Goal: Navigation & Orientation: Find specific page/section

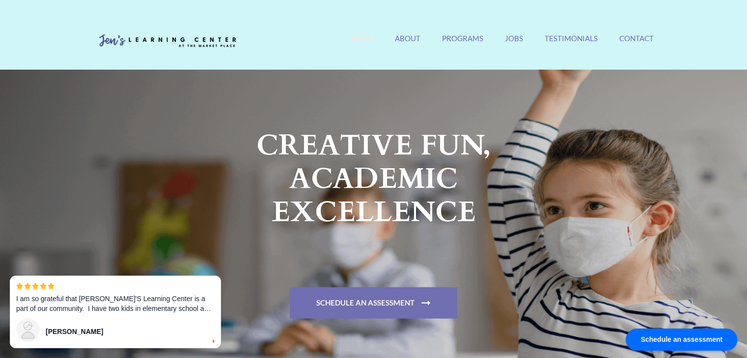
click at [473, 33] on div "[PERSON_NAME][GEOGRAPHIC_DATA] [GEOGRAPHIC_DATA]'s #1 Rated [GEOGRAPHIC_DATA] H…" at bounding box center [373, 43] width 574 height 33
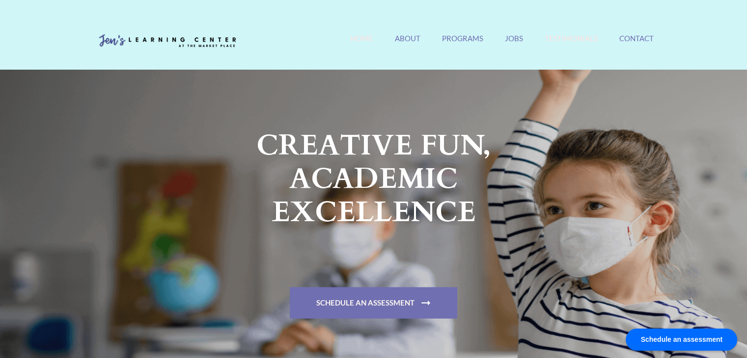
click at [570, 40] on link "Testimonials" at bounding box center [570, 44] width 53 height 21
